Goal: Find specific page/section: Find specific page/section

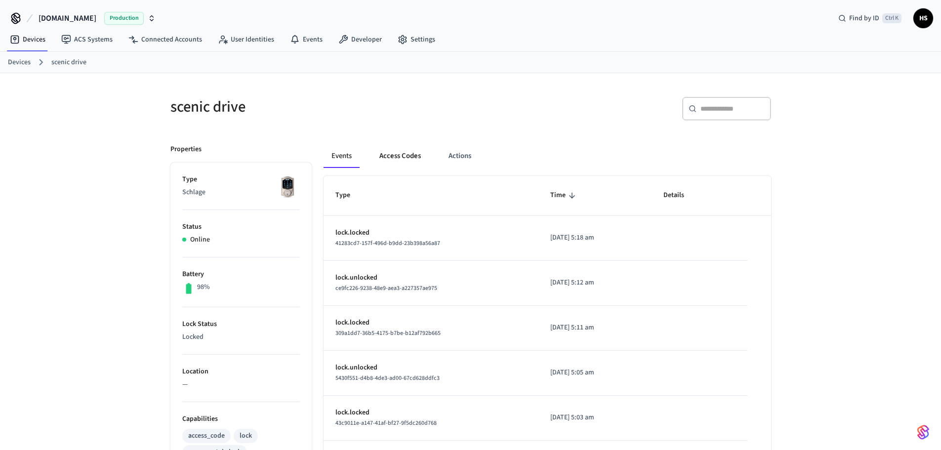
click at [412, 148] on button "Access Codes" at bounding box center [400, 156] width 57 height 24
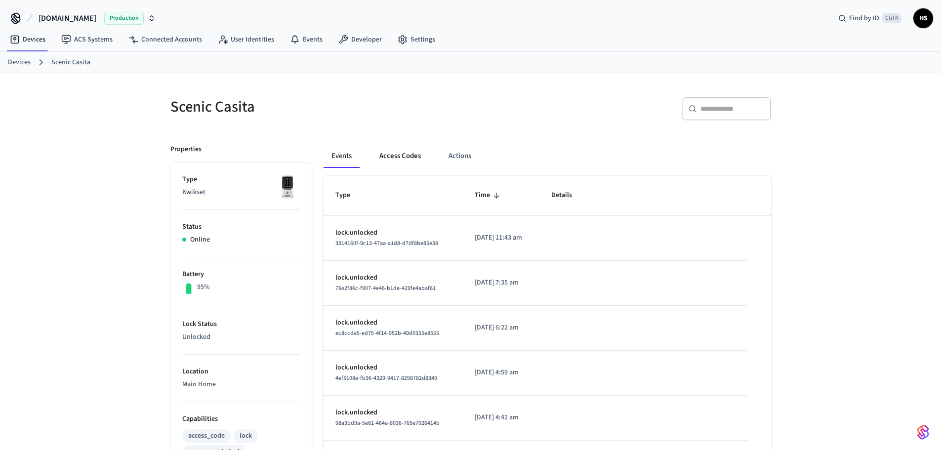
click at [397, 163] on button "Access Codes" at bounding box center [400, 156] width 57 height 24
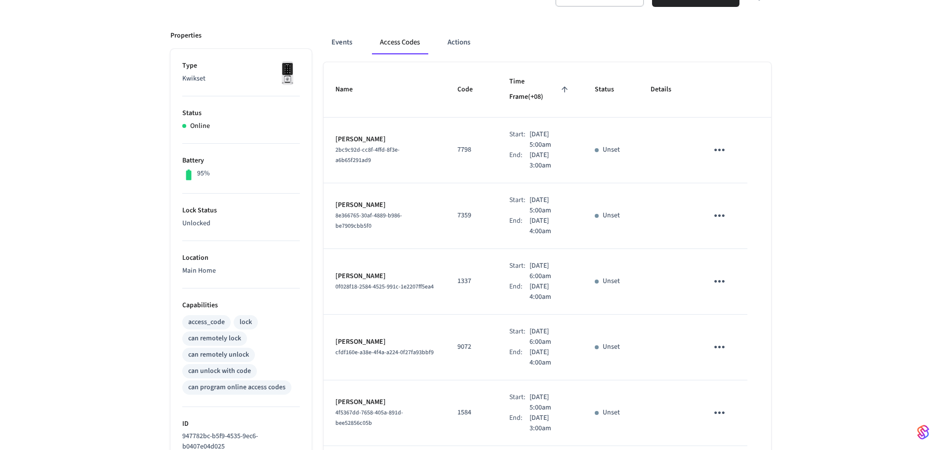
scroll to position [85, 0]
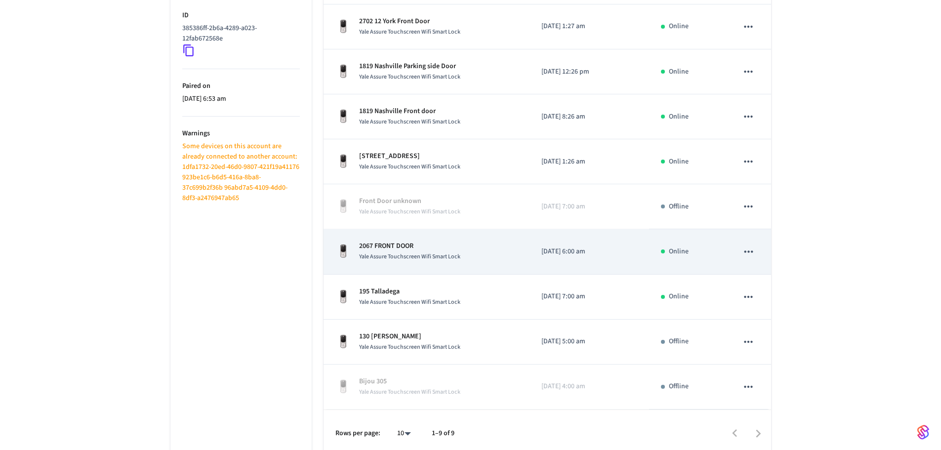
scroll to position [228, 0]
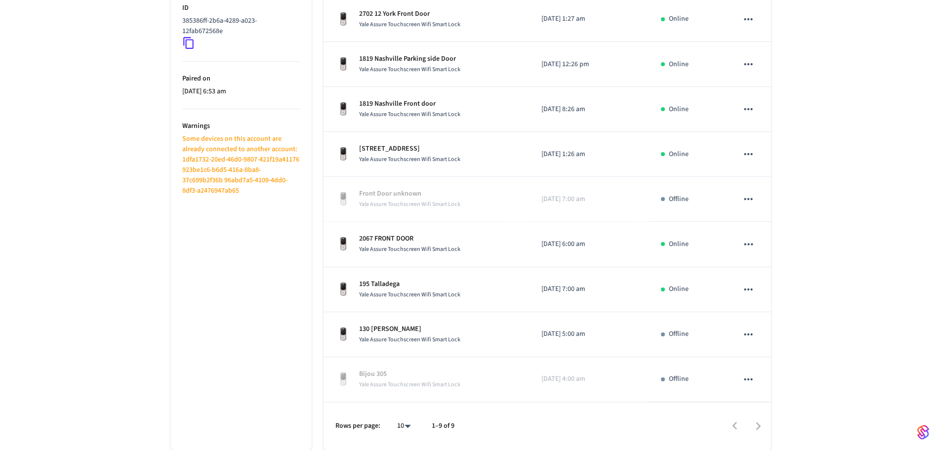
click at [396, 422] on body "[DOMAIN_NAME] Production Find by ID Ctrl K HS Devices ACS Systems Connected Acc…" at bounding box center [470, 111] width 941 height 678
click at [400, 421] on li "All" at bounding box center [400, 421] width 26 height 26
type input "**"
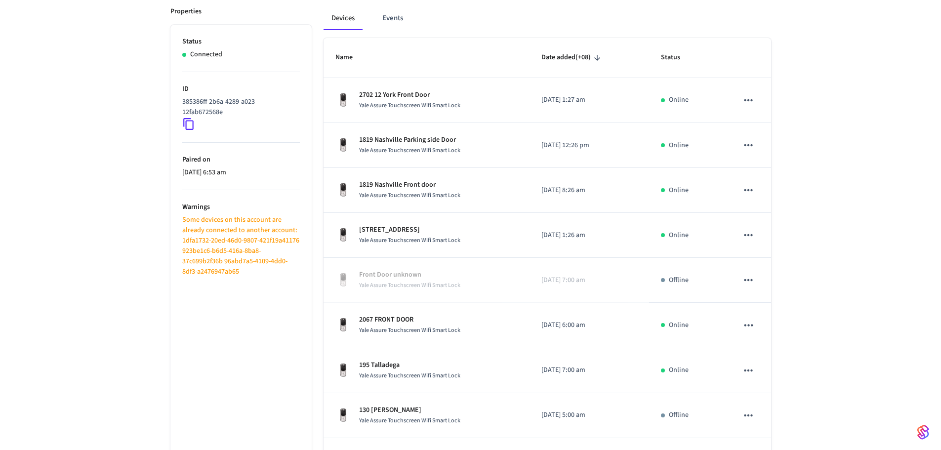
scroll to position [129, 0]
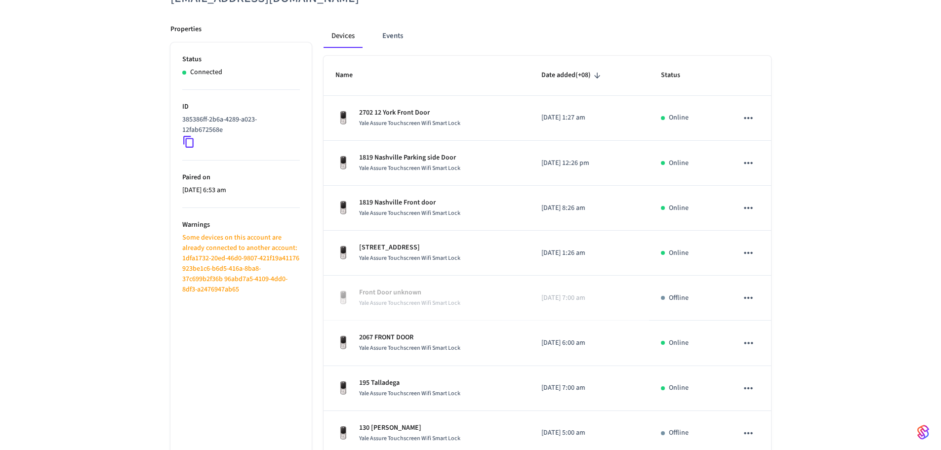
click at [273, 266] on p "Some devices on this account are already connected to another account: 1dfa1732…" at bounding box center [241, 264] width 118 height 62
click at [193, 259] on p "Some devices on this account are already connected to another account: 1dfa1732…" at bounding box center [241, 264] width 118 height 62
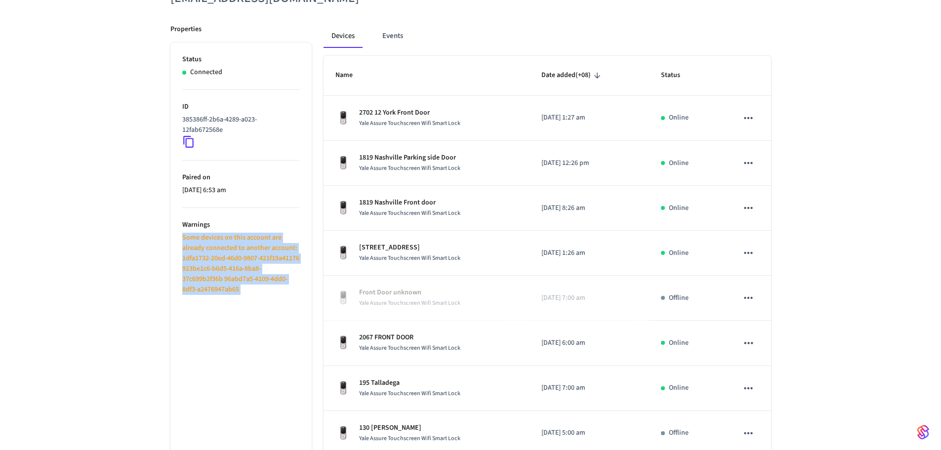
click at [193, 259] on p "Some devices on this account are already connected to another account: 1dfa1732…" at bounding box center [241, 264] width 118 height 62
click at [196, 324] on ul "Status Connected ID 385386ff-2b6a-4289-a023-12fab672568e Paired on [DATE] 6:53 …" at bounding box center [240, 295] width 141 height 506
drag, startPoint x: 240, startPoint y: 280, endPoint x: 175, endPoint y: 259, distance: 68.1
click at [175, 259] on ul "Status Connected ID 385386ff-2b6a-4289-a023-12fab672568e Paired on [DATE] 6:53 …" at bounding box center [240, 295] width 141 height 506
copy p "1dfa1732-20ed-46d0-9807-421f19a41176 923be1c6-b6d5-416a-8ba8-37c699b2f36b"
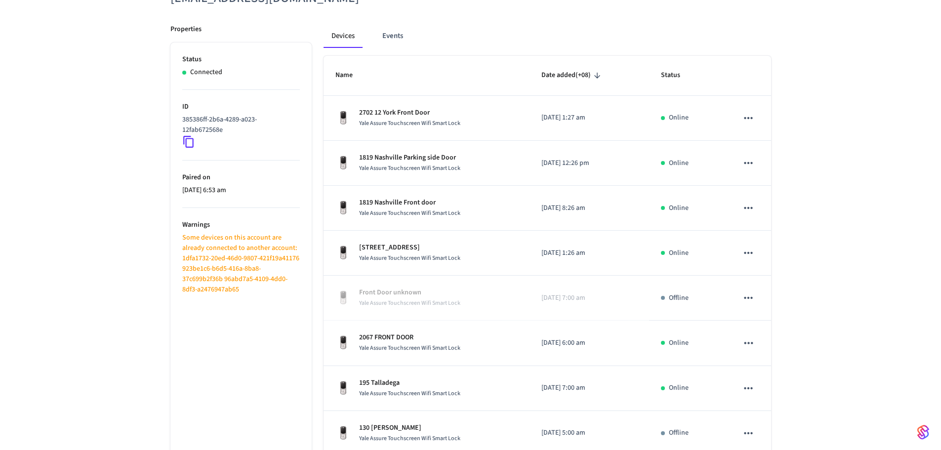
click at [268, 296] on ul "Status Connected ID 385386ff-2b6a-4289-a023-12fab672568e Paired on [DATE] 6:53 …" at bounding box center [240, 295] width 141 height 506
drag, startPoint x: 263, startPoint y: 296, endPoint x: 243, endPoint y: 279, distance: 25.9
click at [243, 279] on ul "Status Connected ID 385386ff-2b6a-4289-a023-12fab672568e Paired on [DATE] 6:53 …" at bounding box center [240, 295] width 141 height 506
click at [243, 279] on p "Some devices on this account are already connected to another account: 1dfa1732…" at bounding box center [241, 264] width 118 height 62
drag, startPoint x: 242, startPoint y: 279, endPoint x: 263, endPoint y: 291, distance: 23.9
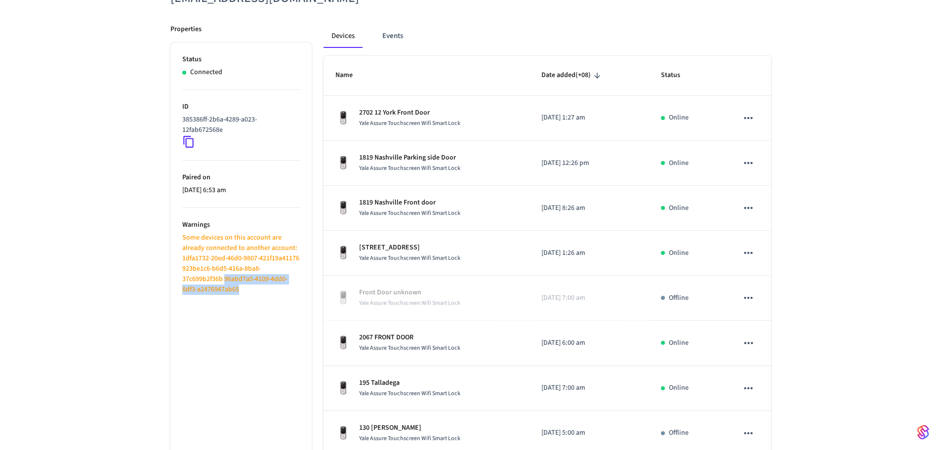
click at [263, 291] on p "Some devices on this account are already connected to another account: 1dfa1732…" at bounding box center [241, 264] width 118 height 62
copy p "96abd7a5-4109-4dd0-8df3-a2476947ab65"
click at [125, 387] on div "August castlepropertymg@gmail.com ​ ​ Properties Status Connected ID 385386ff-2…" at bounding box center [470, 246] width 941 height 605
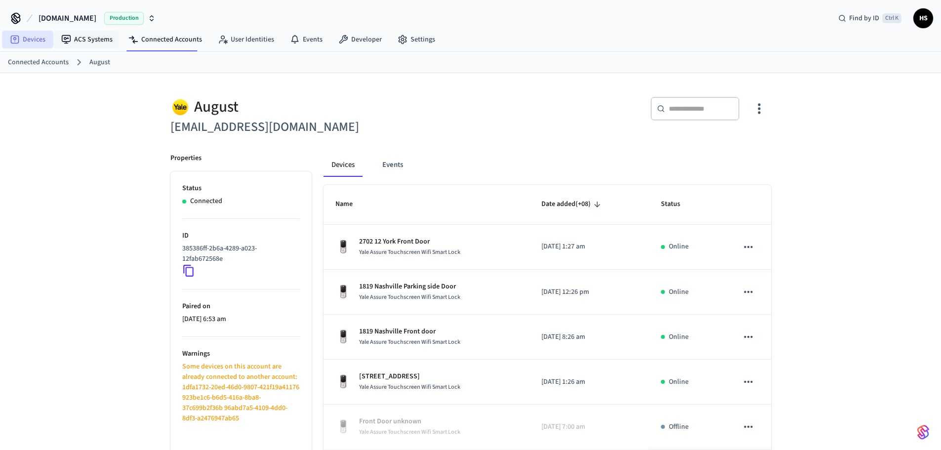
click at [36, 37] on link "Devices" at bounding box center [27, 40] width 51 height 18
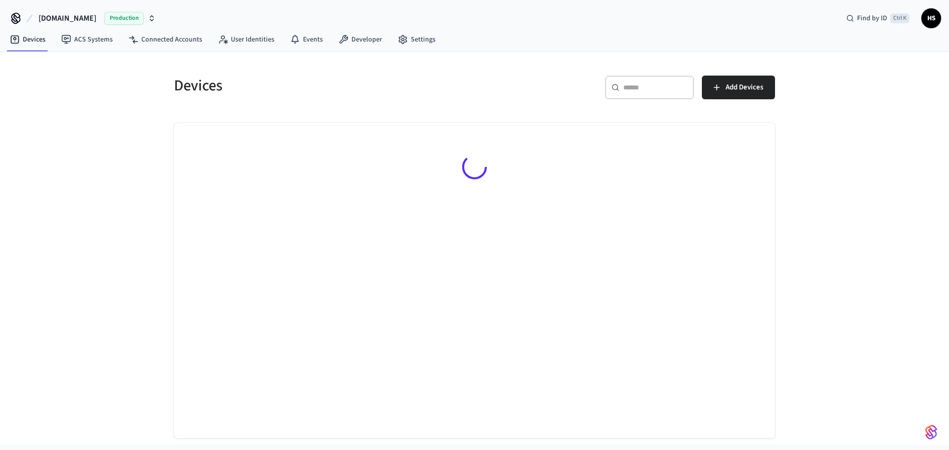
click at [641, 81] on div "​ ​" at bounding box center [649, 88] width 89 height 24
paste input "**********"
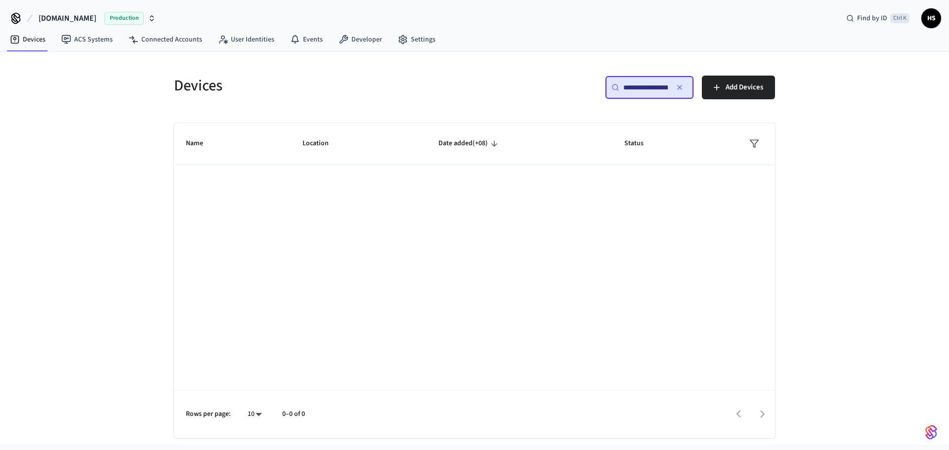
click at [628, 92] on input "**********" at bounding box center [645, 88] width 44 height 10
paste input "text"
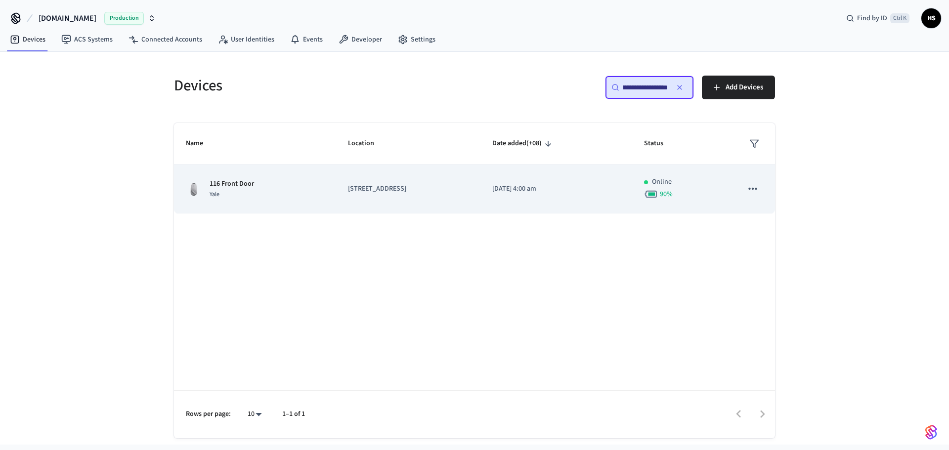
type input "**********"
click at [362, 184] on p "116 colesbrook rd" at bounding box center [408, 189] width 121 height 10
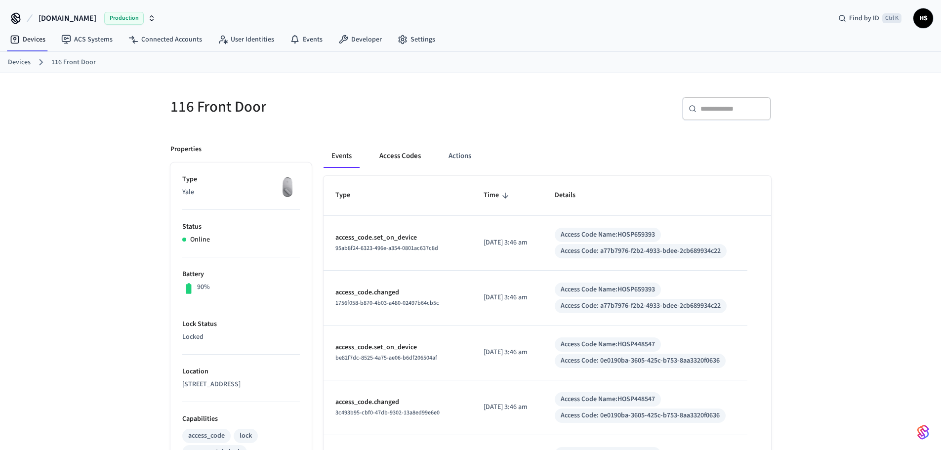
click at [395, 165] on button "Access Codes" at bounding box center [400, 156] width 57 height 24
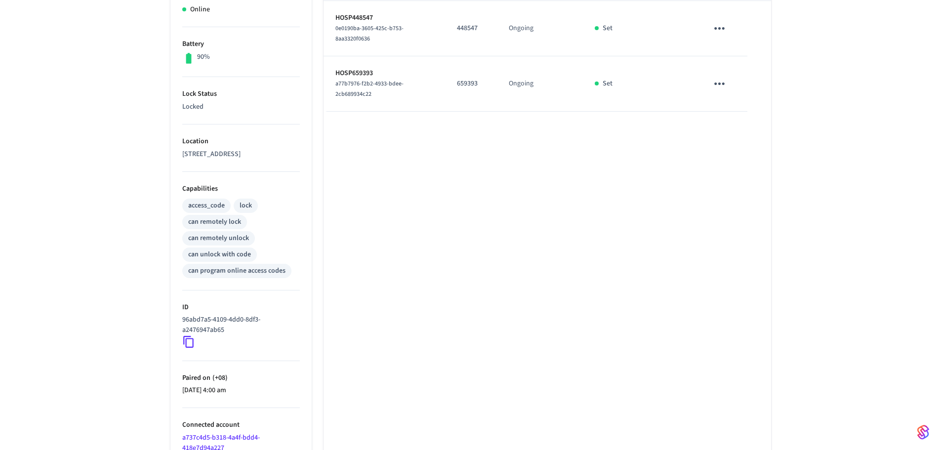
scroll to position [283, 0]
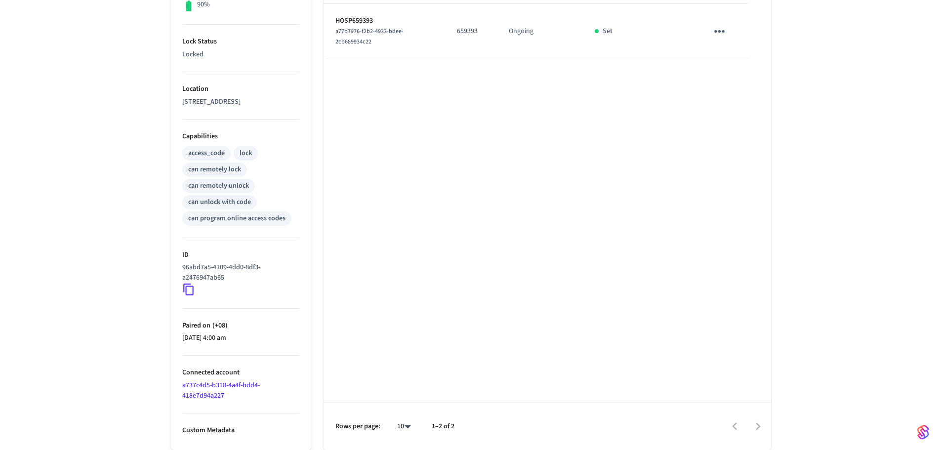
click at [213, 397] on link "a737c4d5-b318-4a4f-bdd4-418e7d94a227" at bounding box center [221, 390] width 78 height 20
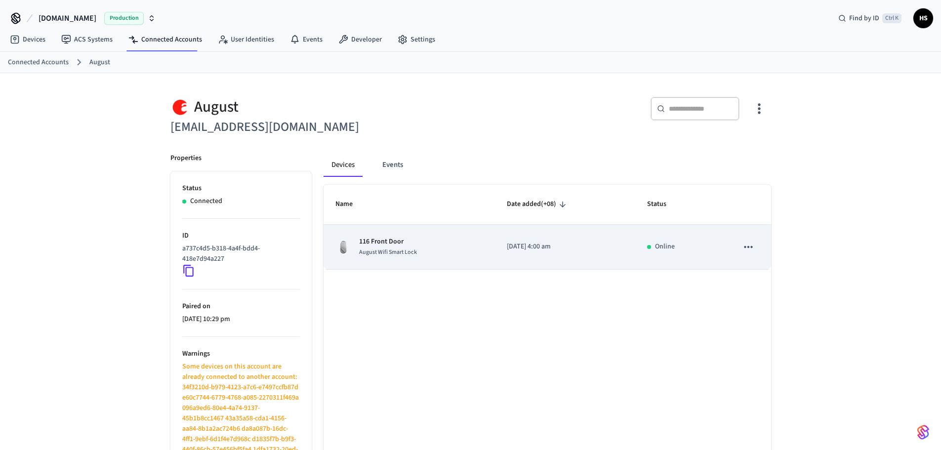
click at [382, 253] on span "August Wifi Smart Lock" at bounding box center [388, 252] width 58 height 8
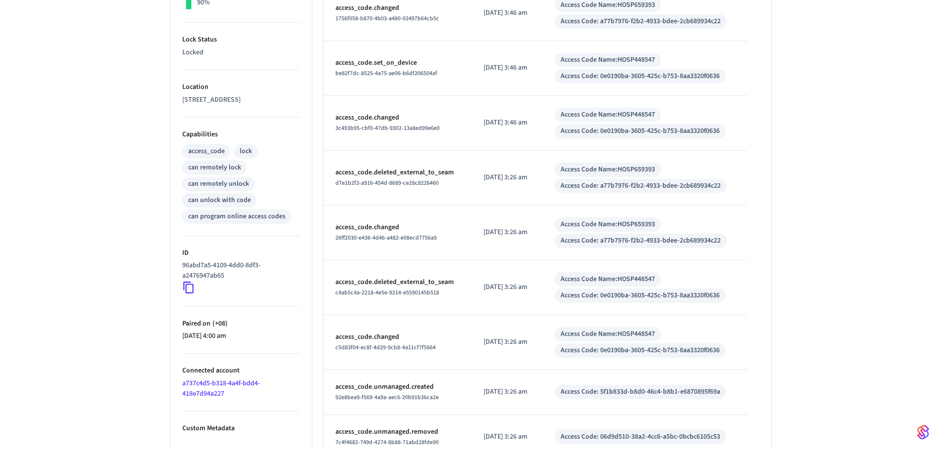
scroll to position [296, 0]
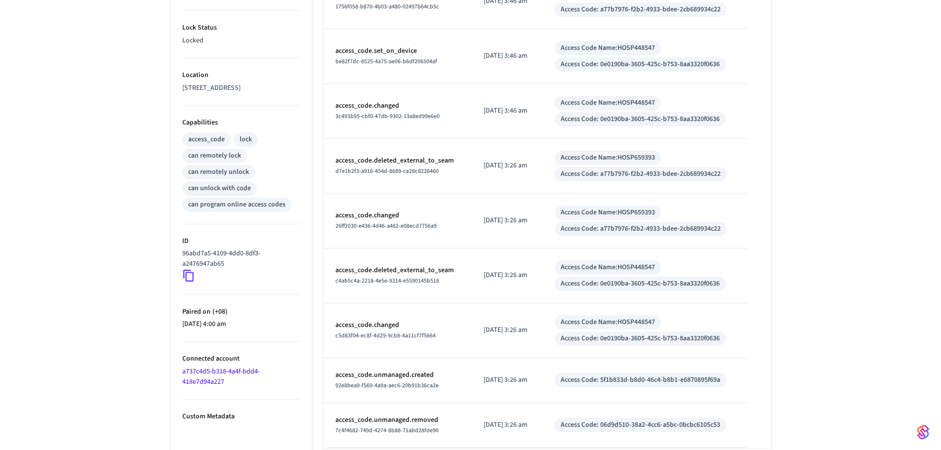
click at [190, 280] on icon at bounding box center [188, 275] width 13 height 13
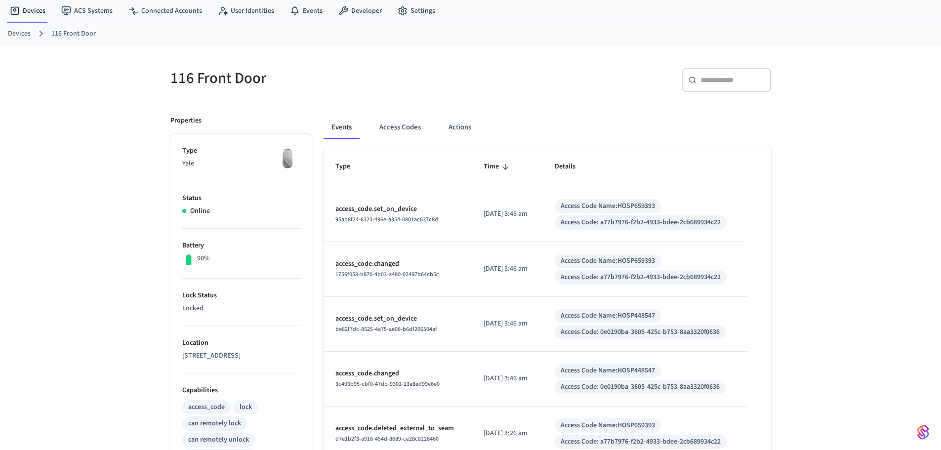
scroll to position [0, 0]
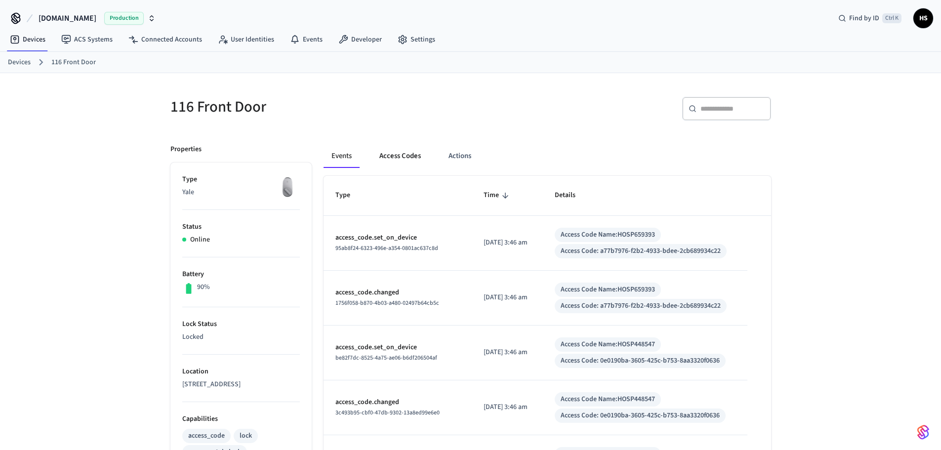
click at [403, 158] on button "Access Codes" at bounding box center [400, 156] width 57 height 24
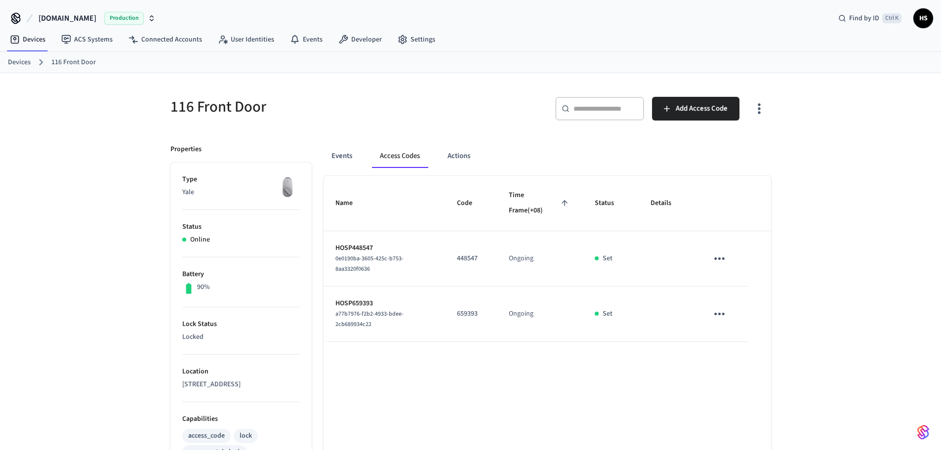
click at [768, 107] on button "button" at bounding box center [759, 109] width 23 height 40
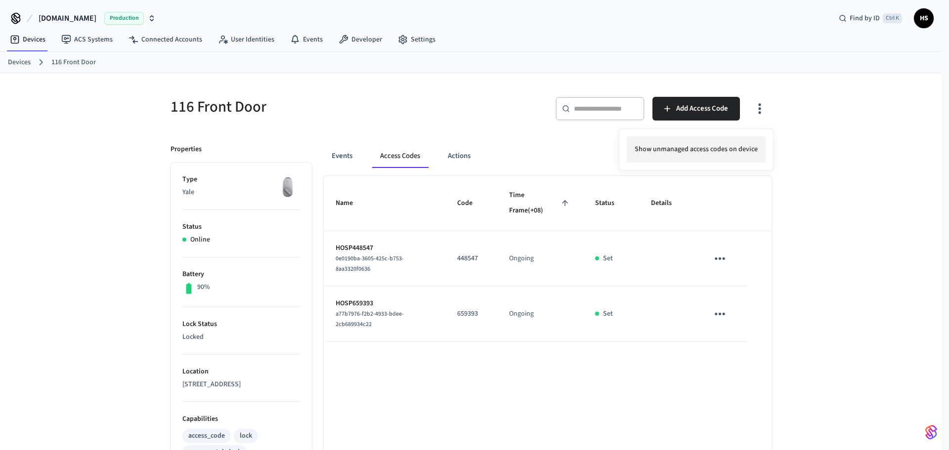
click at [741, 152] on li "Show unmanaged access codes on device" at bounding box center [696, 149] width 139 height 26
click at [669, 153] on li "Show managed access codes on device" at bounding box center [699, 149] width 131 height 26
click at [221, 307] on div at bounding box center [474, 225] width 949 height 450
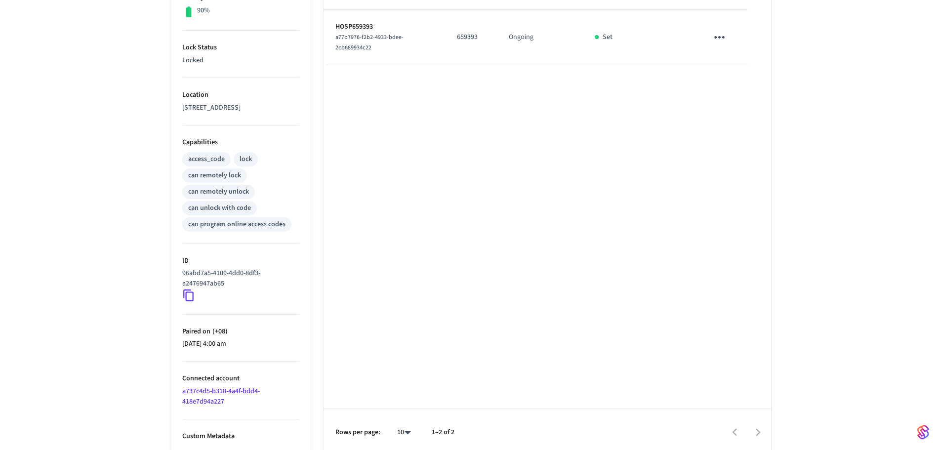
scroll to position [283, 0]
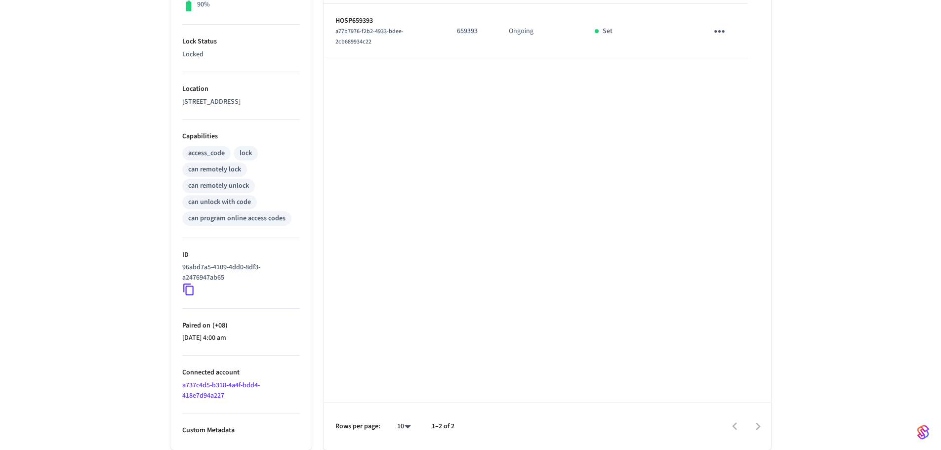
click at [214, 391] on link "a737c4d5-b318-4a4f-bdd4-418e7d94a227" at bounding box center [221, 390] width 78 height 20
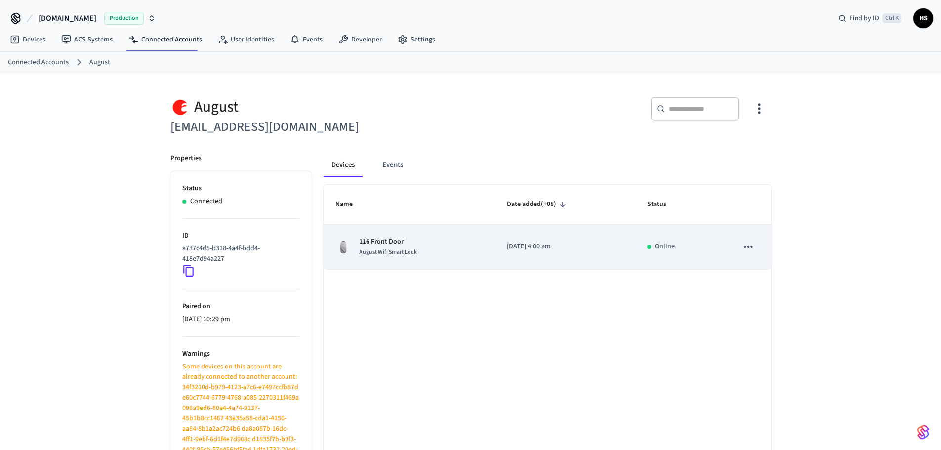
click at [749, 244] on icon "sticky table" at bounding box center [748, 247] width 13 height 13
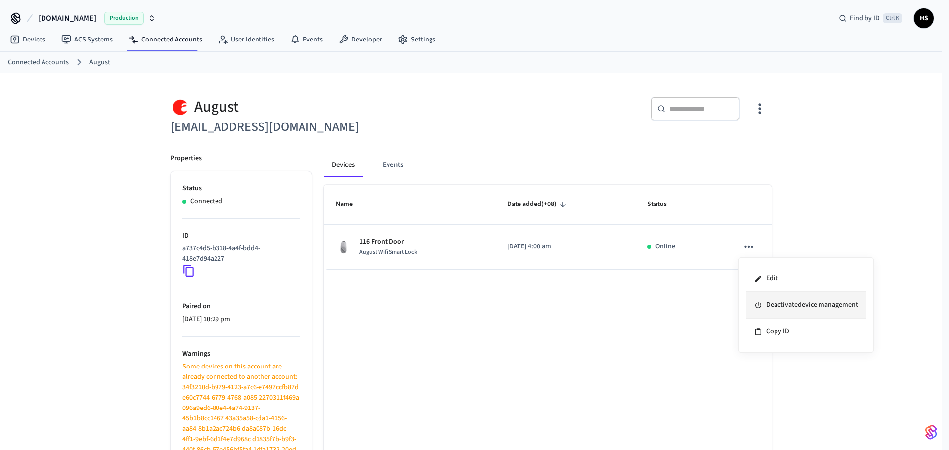
click at [785, 304] on li "Deactivate device management" at bounding box center [806, 305] width 120 height 27
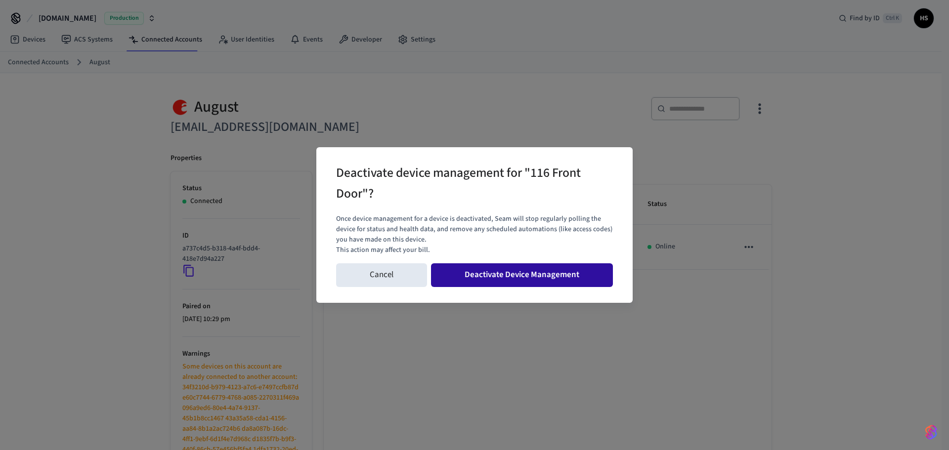
click at [575, 274] on button "Deactivate Device Management" at bounding box center [522, 275] width 182 height 24
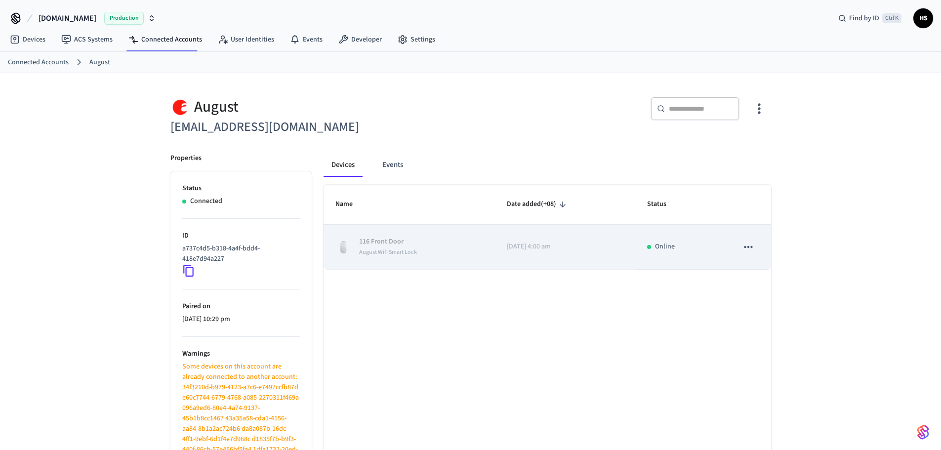
click at [426, 247] on div "116 Front Door August Wifi Smart Lock" at bounding box center [409, 247] width 148 height 21
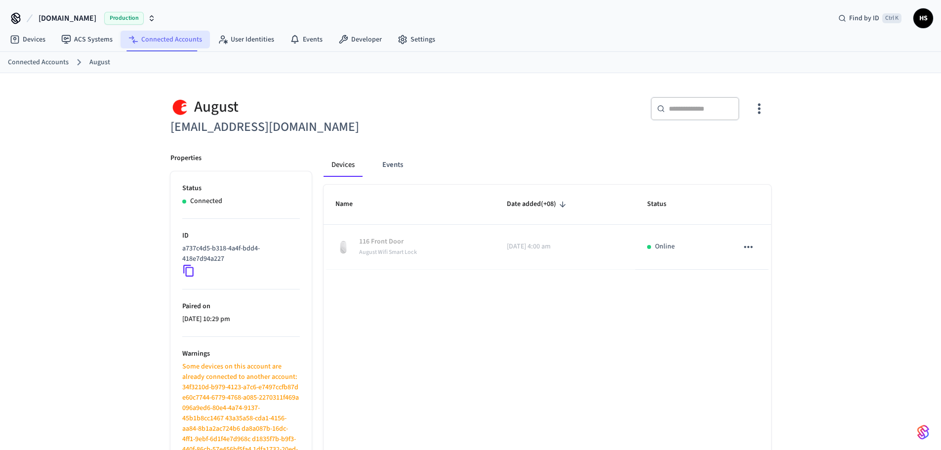
click at [178, 39] on link "Connected Accounts" at bounding box center [165, 40] width 89 height 18
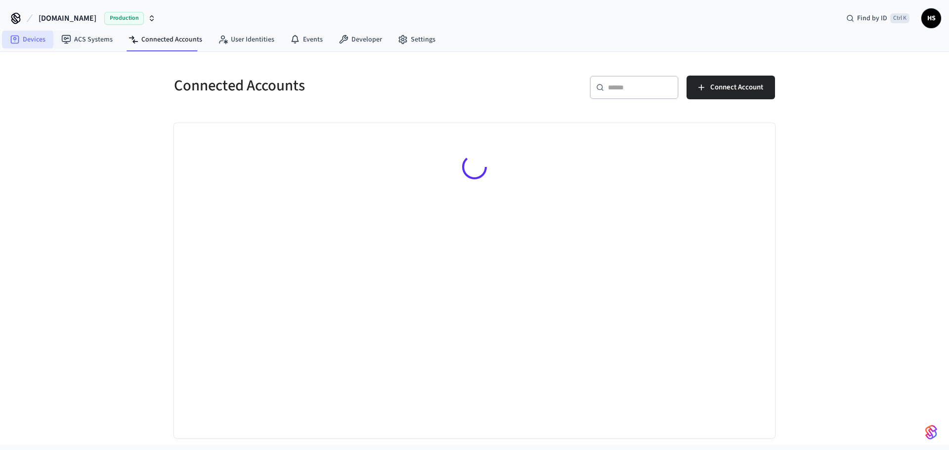
click at [34, 39] on link "Devices" at bounding box center [27, 40] width 51 height 18
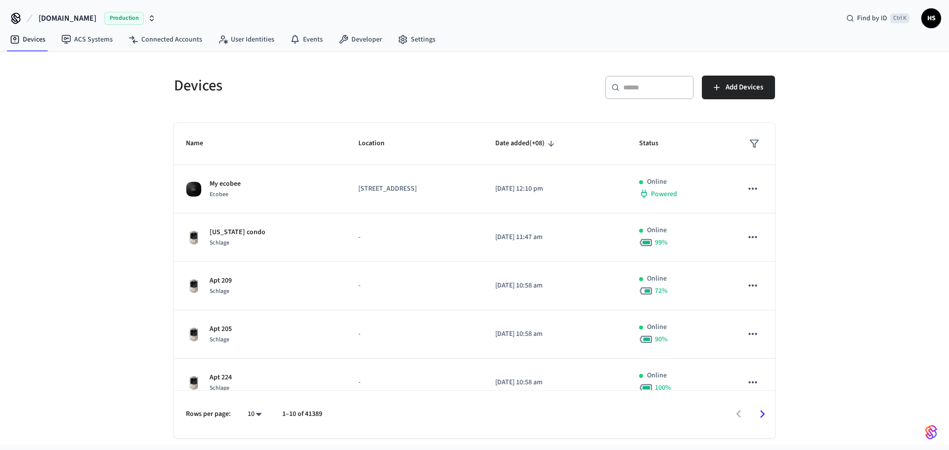
click at [655, 78] on div "​ ​" at bounding box center [649, 88] width 89 height 24
paste input "**********"
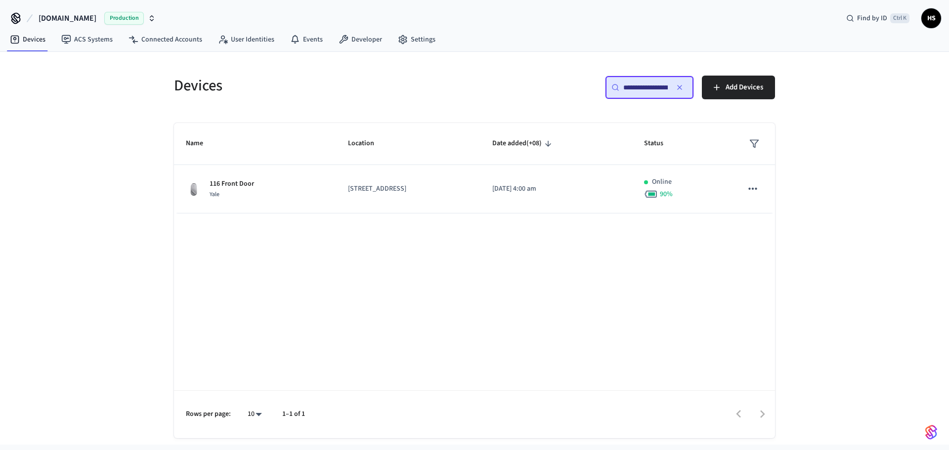
scroll to position [0, 77]
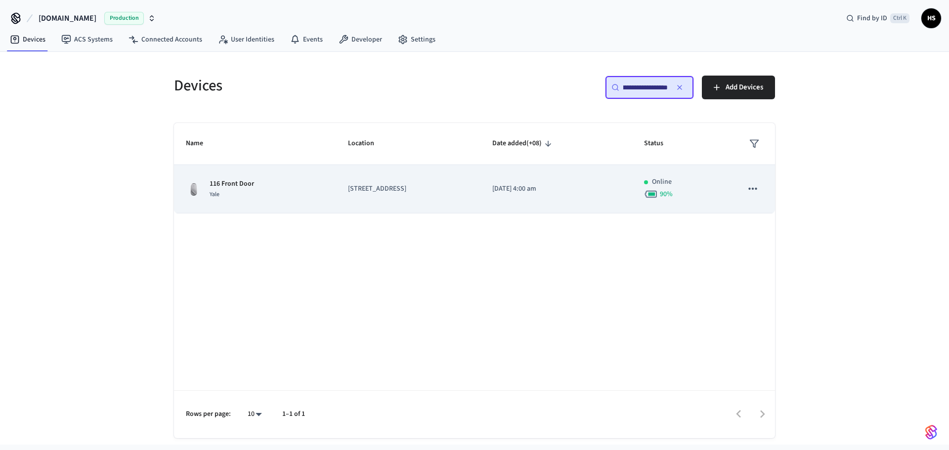
type input "**********"
click at [317, 189] on div "116 Front Door Yale" at bounding box center [255, 189] width 138 height 21
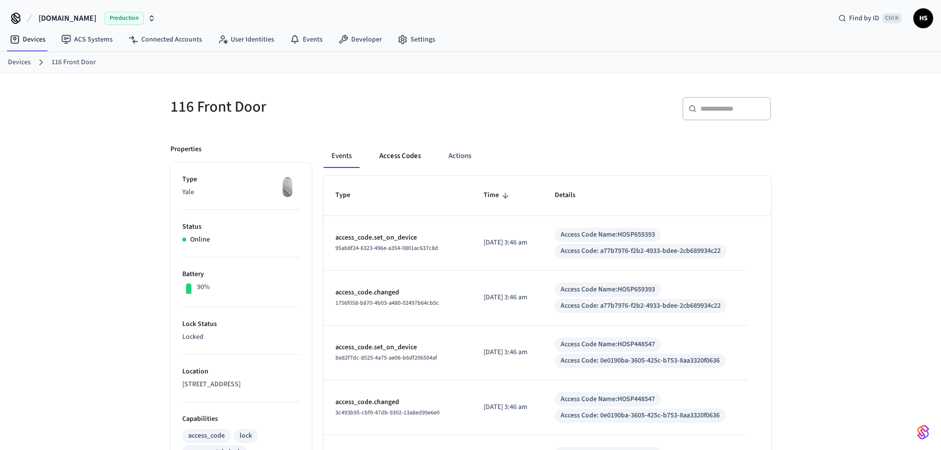
click at [392, 157] on button "Access Codes" at bounding box center [400, 156] width 57 height 24
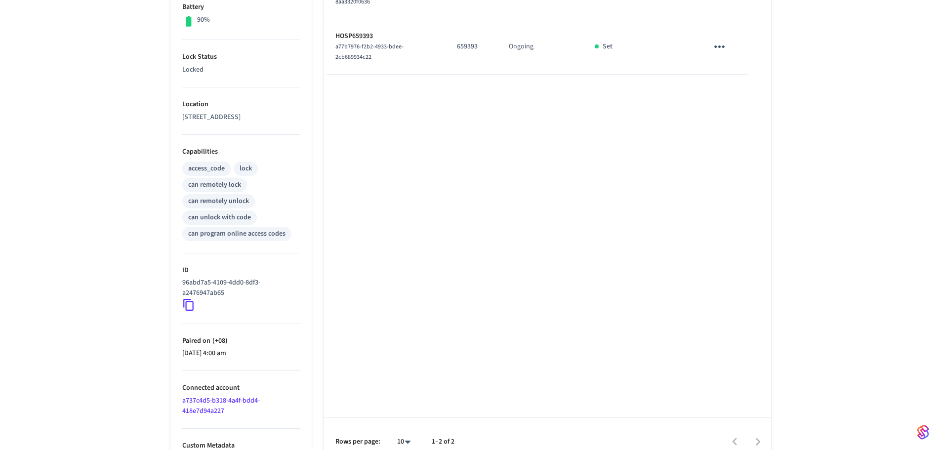
scroll to position [283, 0]
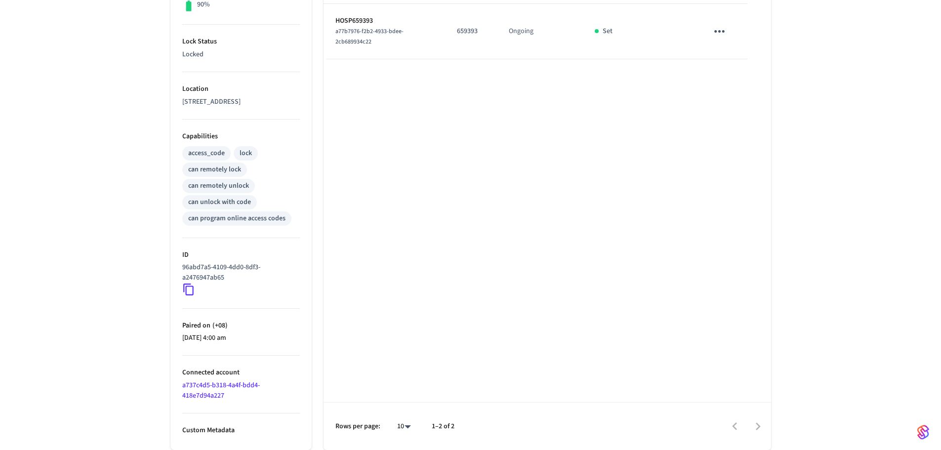
click at [212, 393] on link "a737c4d5-b318-4a4f-bdd4-418e7d94a227" at bounding box center [221, 390] width 78 height 20
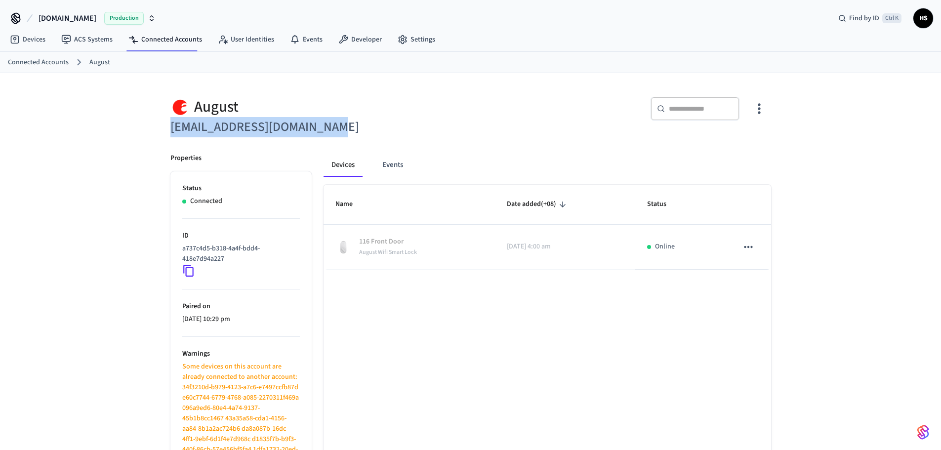
drag, startPoint x: 351, startPoint y: 122, endPoint x: 167, endPoint y: 128, distance: 184.9
click at [167, 128] on div "August castlepropertymg@gmail.com" at bounding box center [312, 111] width 306 height 52
copy h6 "[EMAIL_ADDRESS][DOMAIN_NAME]"
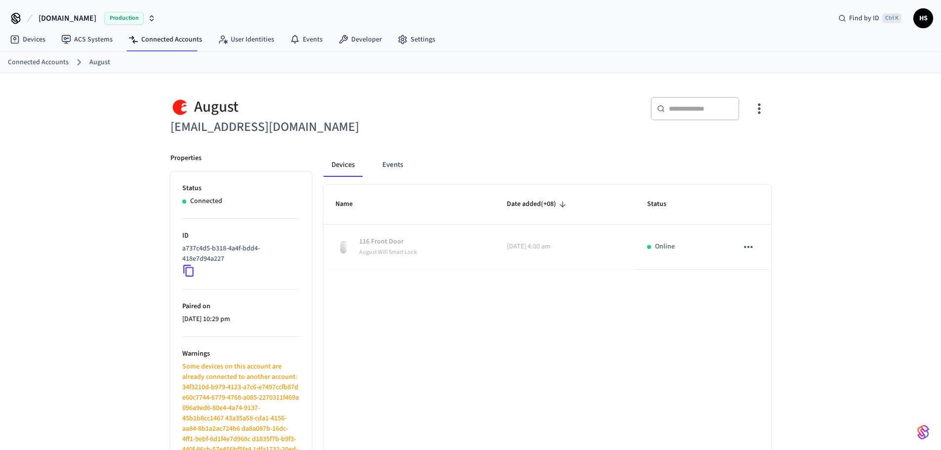
click at [451, 114] on div "August" at bounding box center [317, 107] width 294 height 20
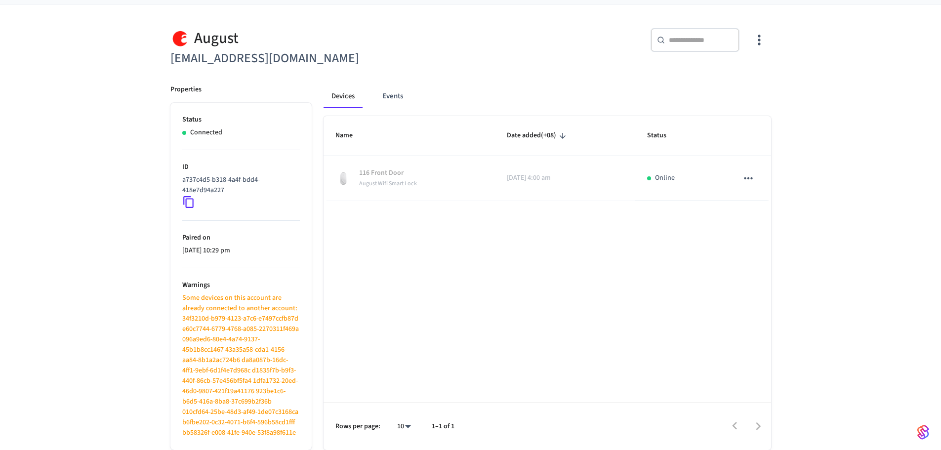
scroll to position [79, 0]
click at [85, 277] on div "August castlepropertymg@gmail.com ​ ​ Properties Status Connected ID a737c4d5-b…" at bounding box center [470, 227] width 941 height 446
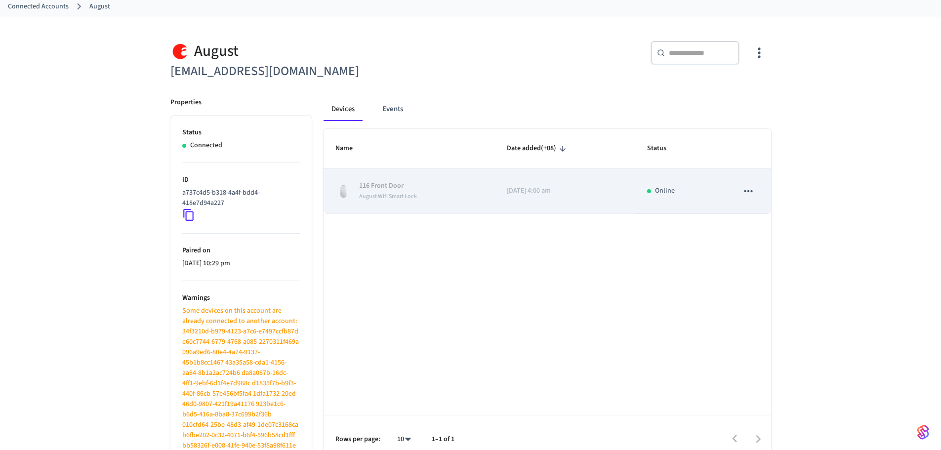
scroll to position [0, 0]
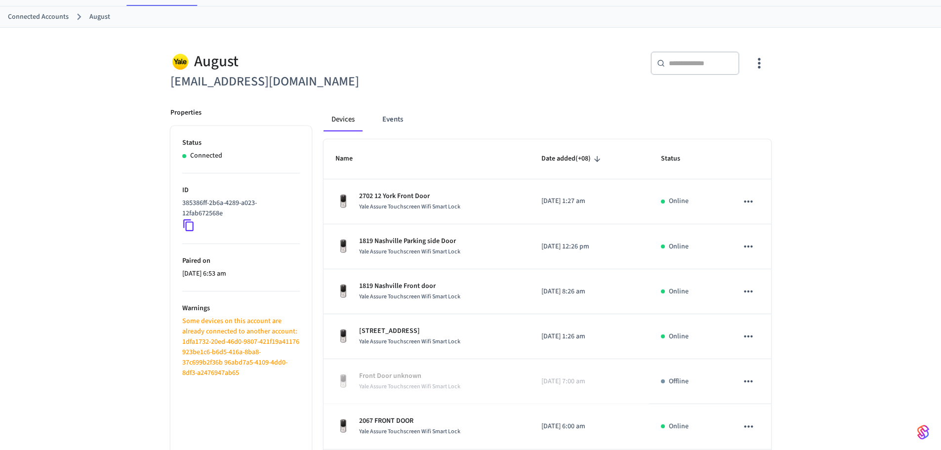
scroll to position [49, 0]
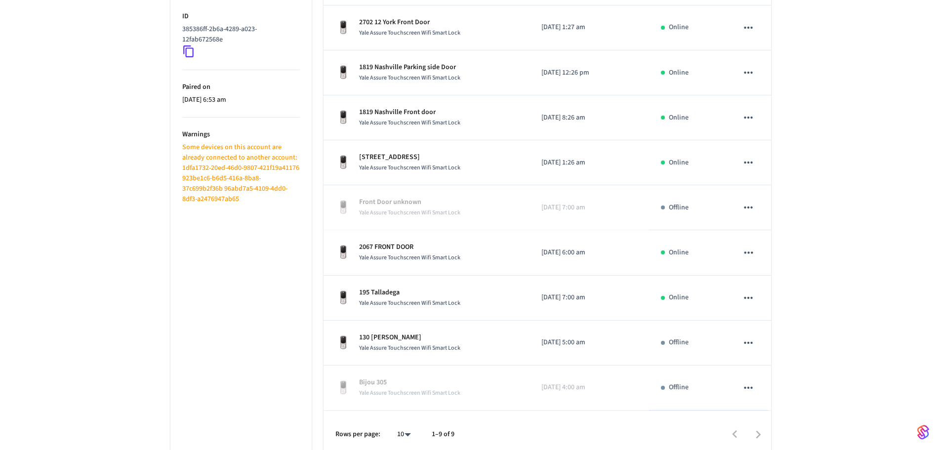
scroll to position [228, 0]
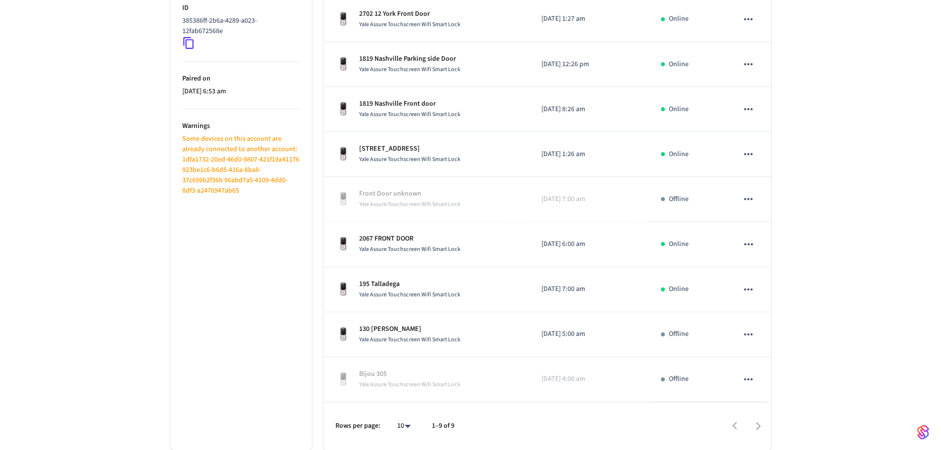
click at [406, 423] on body "[DOMAIN_NAME] Production Find by ID Ctrl K HS Devices ACS Systems Connected Acc…" at bounding box center [470, 111] width 941 height 678
click at [406, 423] on li "All" at bounding box center [400, 421] width 26 height 26
type input "**"
click at [257, 340] on ul "Status Connected ID 385386ff-2b6a-4289-a023-12fab672568e Paired on [DATE] 6:53 …" at bounding box center [240, 197] width 141 height 506
click at [405, 423] on body "[DOMAIN_NAME] Production Find by ID Ctrl K HS Devices ACS Systems Connected Acc…" at bounding box center [474, 111] width 949 height 678
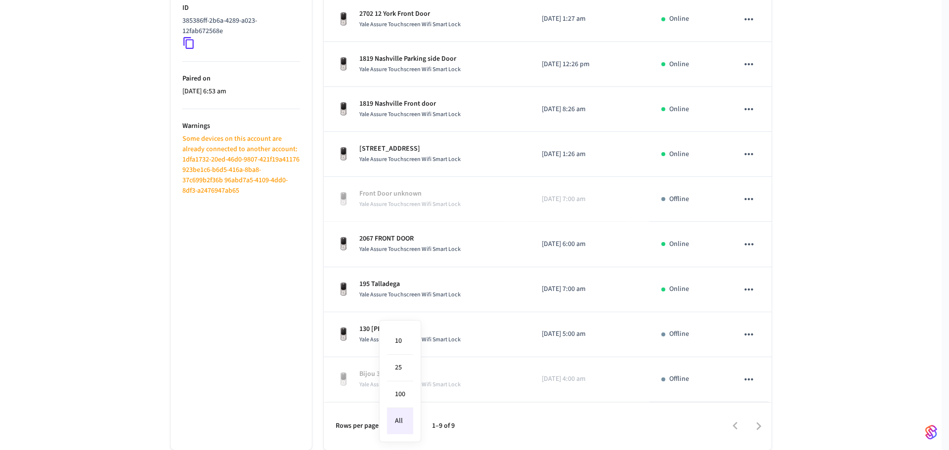
click at [405, 422] on li "All" at bounding box center [400, 421] width 26 height 26
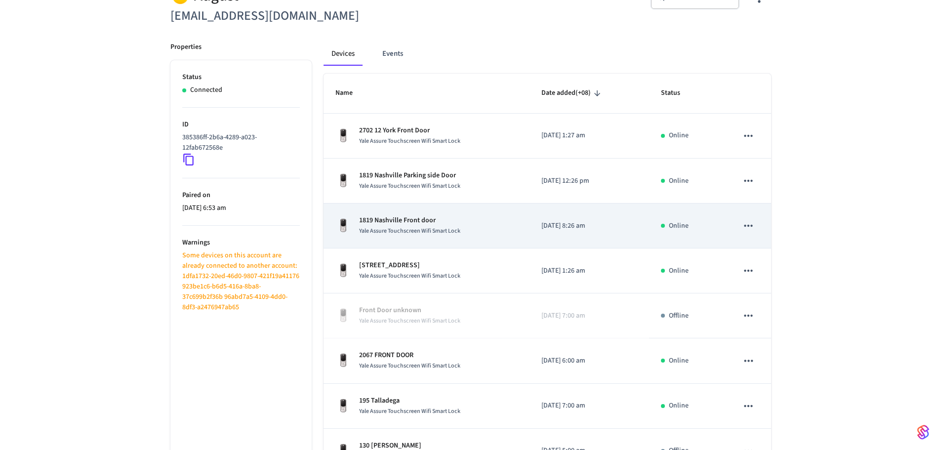
scroll to position [129, 0]
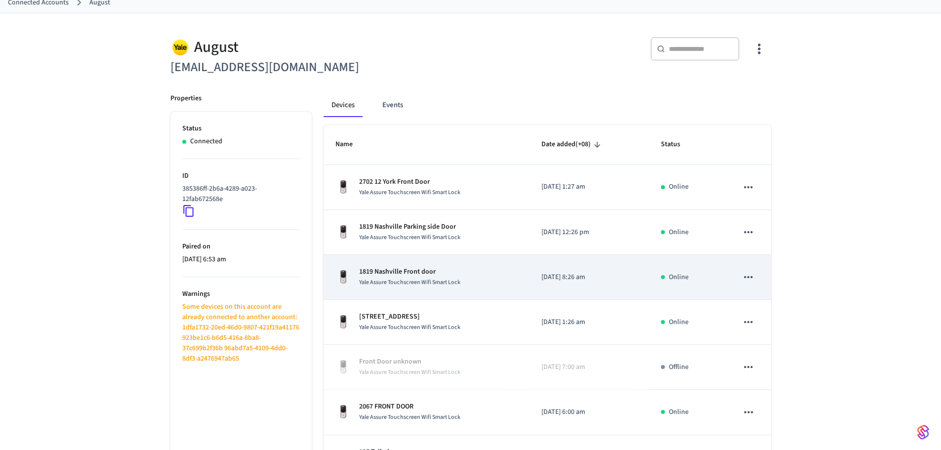
scroll to position [30, 0]
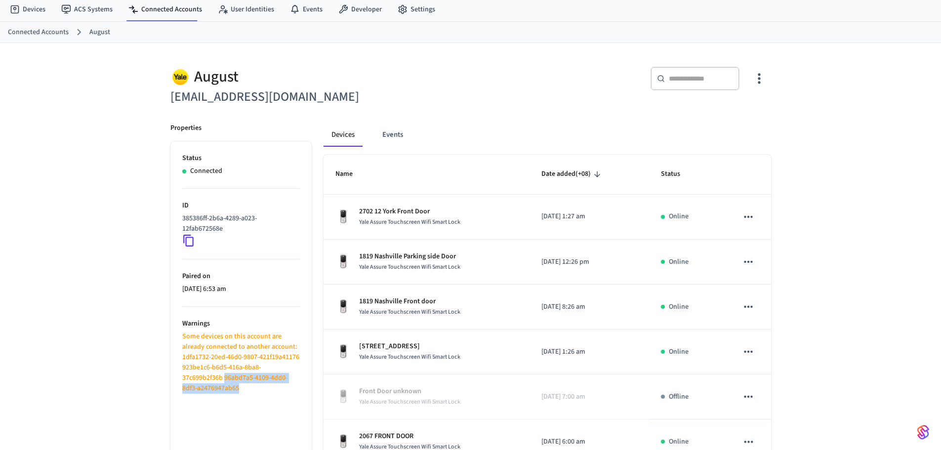
drag, startPoint x: 265, startPoint y: 391, endPoint x: 241, endPoint y: 381, distance: 25.7
click at [241, 381] on p "Some devices on this account are already connected to another account: 1dfa1732…" at bounding box center [241, 363] width 118 height 62
copy p "96abd7a5-4109-4dd0-8df3-a2476947ab65"
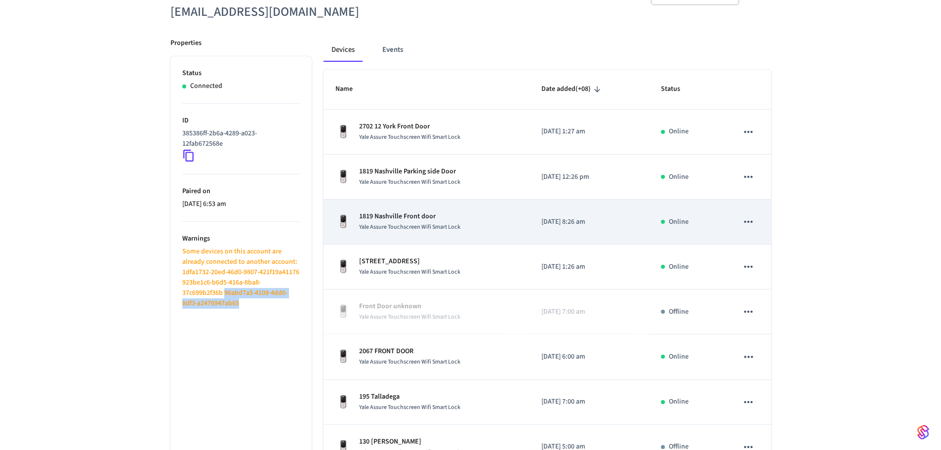
scroll to position [80, 0]
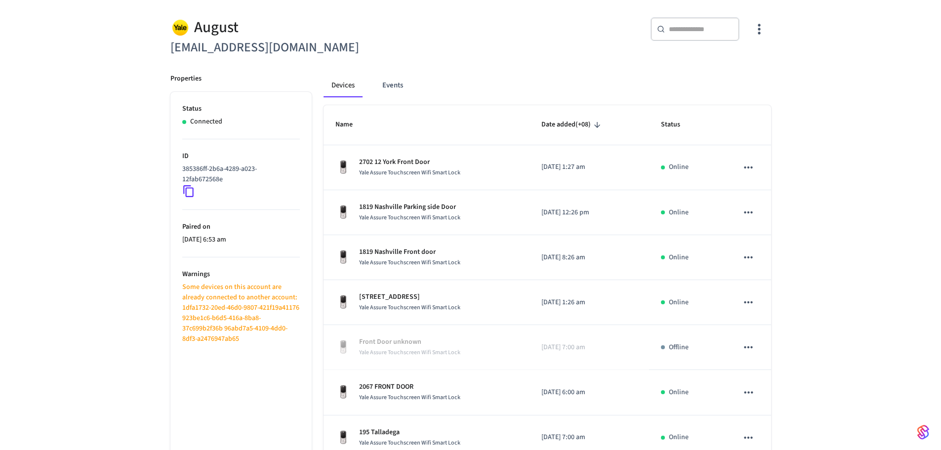
click at [257, 212] on li "Paired on [DATE] 6:53 am" at bounding box center [241, 233] width 118 height 47
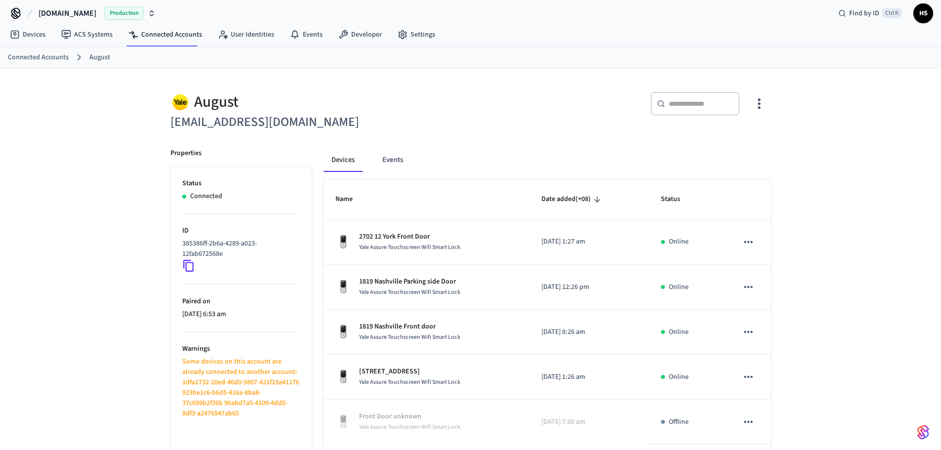
scroll to position [0, 0]
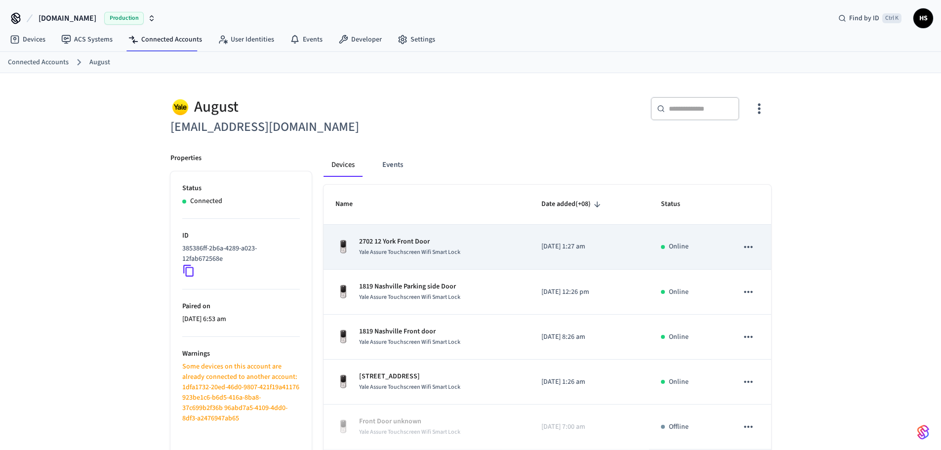
click at [417, 250] on span "Yale Assure Touchscreen Wifi Smart Lock" at bounding box center [409, 252] width 101 height 8
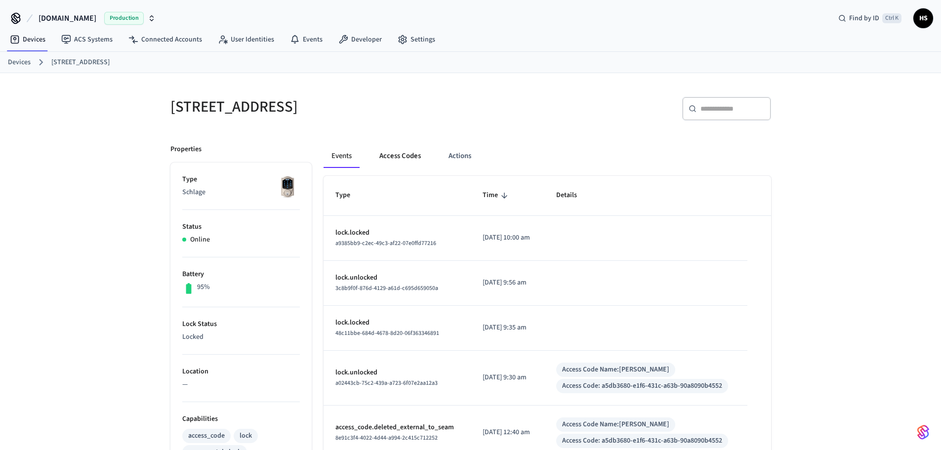
click at [396, 161] on button "Access Codes" at bounding box center [400, 156] width 57 height 24
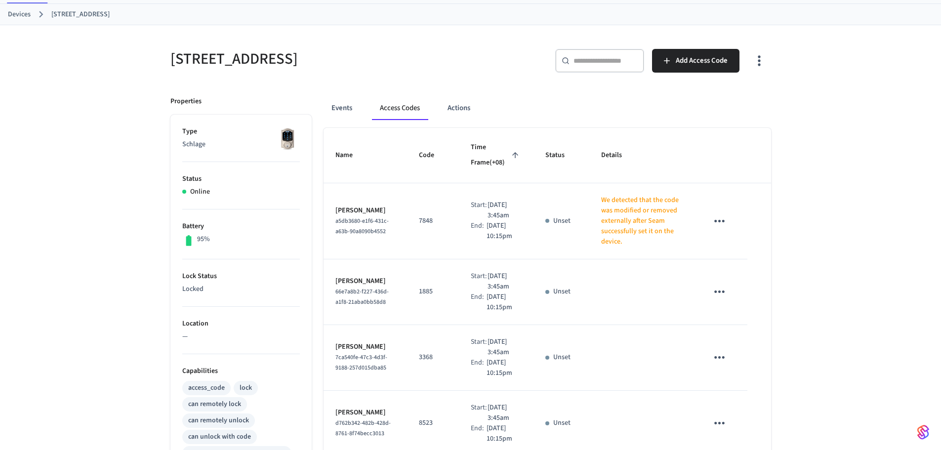
scroll to position [49, 0]
drag, startPoint x: 381, startPoint y: 243, endPoint x: 326, endPoint y: 213, distance: 62.8
click at [326, 213] on td "Julian Bennet a5db3680-e1f6-431c-a63b-90a8090b4552" at bounding box center [366, 220] width 84 height 76
copy span "a5db3680-e1f6-431c-a63b-90a8090b4552"
click at [343, 106] on button "Events" at bounding box center [342, 107] width 37 height 24
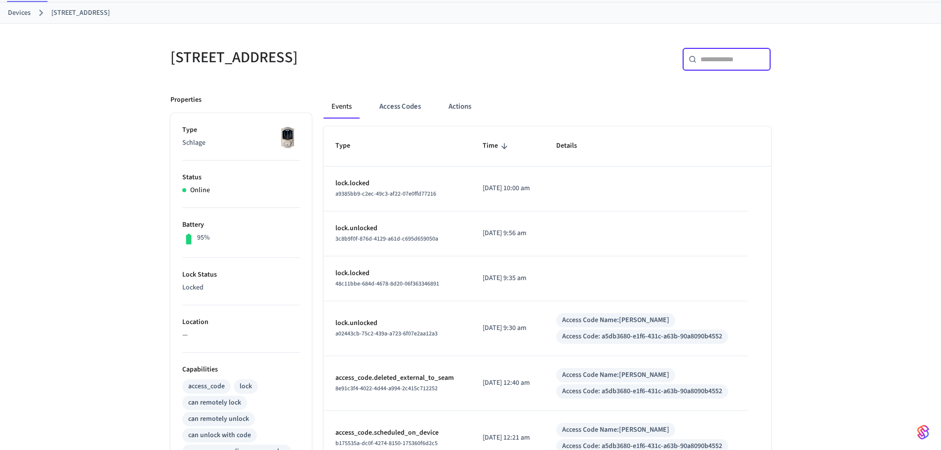
click at [711, 63] on input "text" at bounding box center [733, 59] width 64 height 10
paste input "**********"
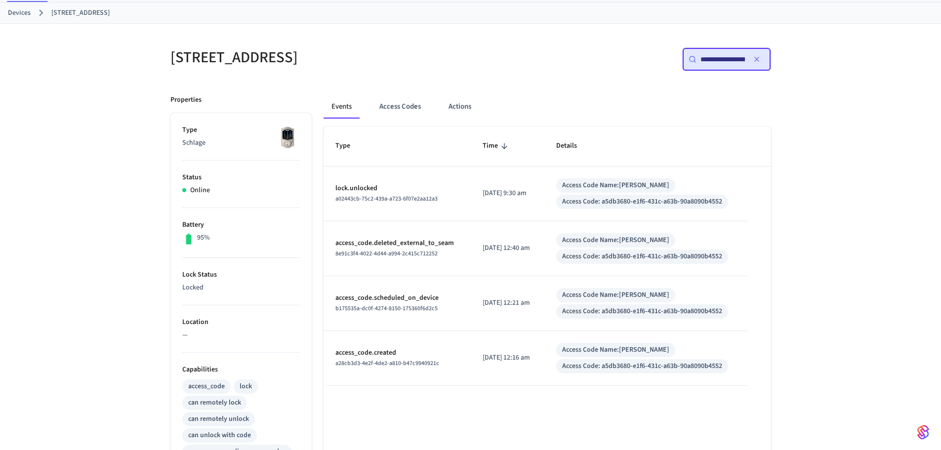
scroll to position [0, 76]
type input "**********"
click at [519, 399] on div "Type Time Details lock.unlocked a02443cb-75c2-439a-a723-6f07e2aa12a3 2025/09/16…" at bounding box center [548, 399] width 448 height 546
drag, startPoint x: 39, startPoint y: 287, endPoint x: 106, endPoint y: 130, distance: 170.9
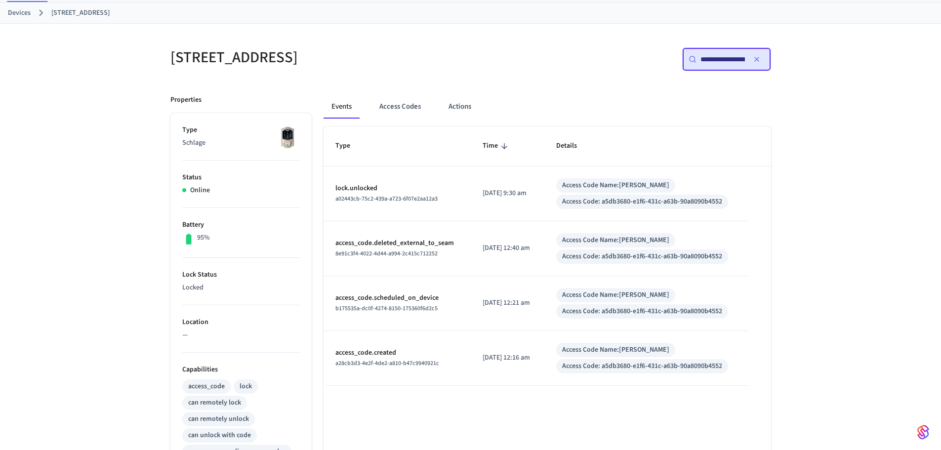
click at [42, 278] on div "**********" at bounding box center [470, 348] width 941 height 649
